Goal: Find contact information: Find contact information

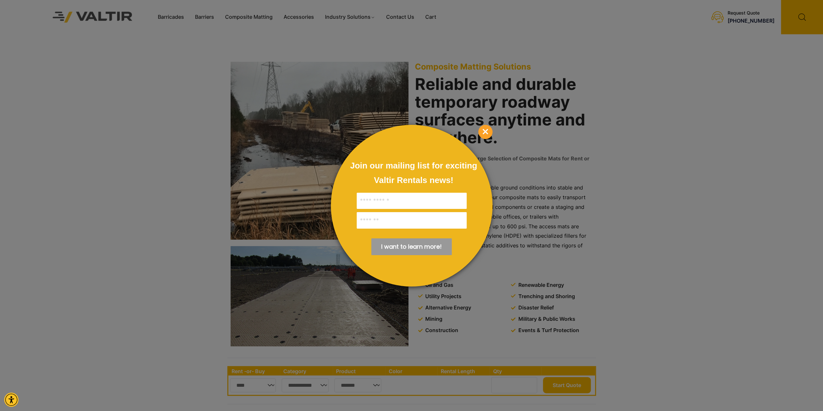
click at [487, 130] on span "×" at bounding box center [485, 132] width 14 height 14
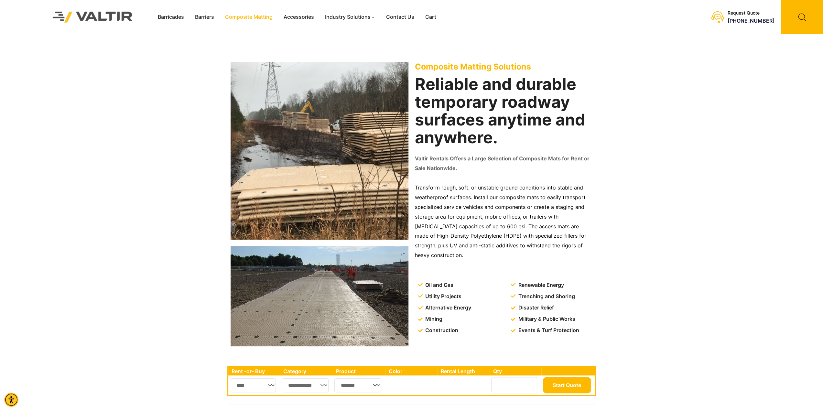
click at [264, 17] on link "Composite Matting" at bounding box center [249, 17] width 59 height 10
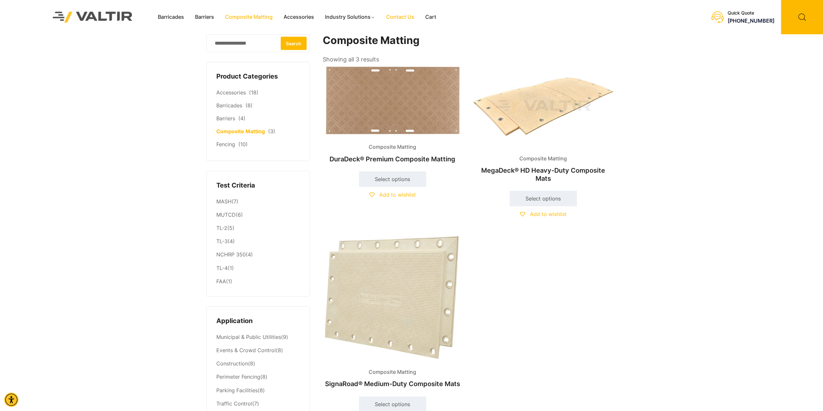
click at [397, 19] on link "Contact Us" at bounding box center [400, 17] width 39 height 10
click at [401, 20] on link "Contact Us" at bounding box center [400, 17] width 39 height 10
